Goal: Task Accomplishment & Management: Manage account settings

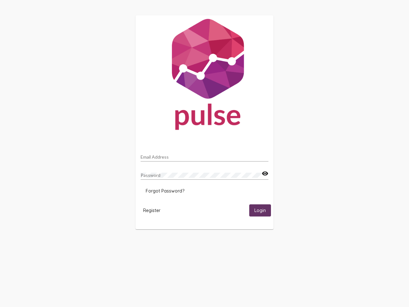
click at [204, 155] on input "Email Address" at bounding box center [205, 156] width 128 height 5
click at [265, 173] on mat-icon "visibility" at bounding box center [265, 174] width 7 height 8
click at [165, 191] on span "Forgot Password?" at bounding box center [165, 191] width 39 height 6
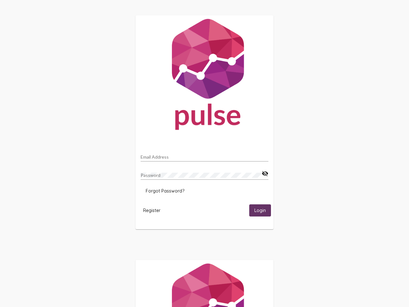
click at [152, 210] on span "Register" at bounding box center [151, 210] width 17 height 6
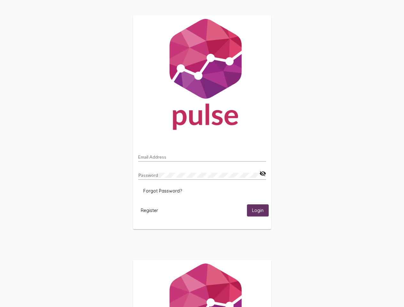
click at [260, 210] on span "Login" at bounding box center [258, 211] width 12 height 6
